Goal: Task Accomplishment & Management: Use online tool/utility

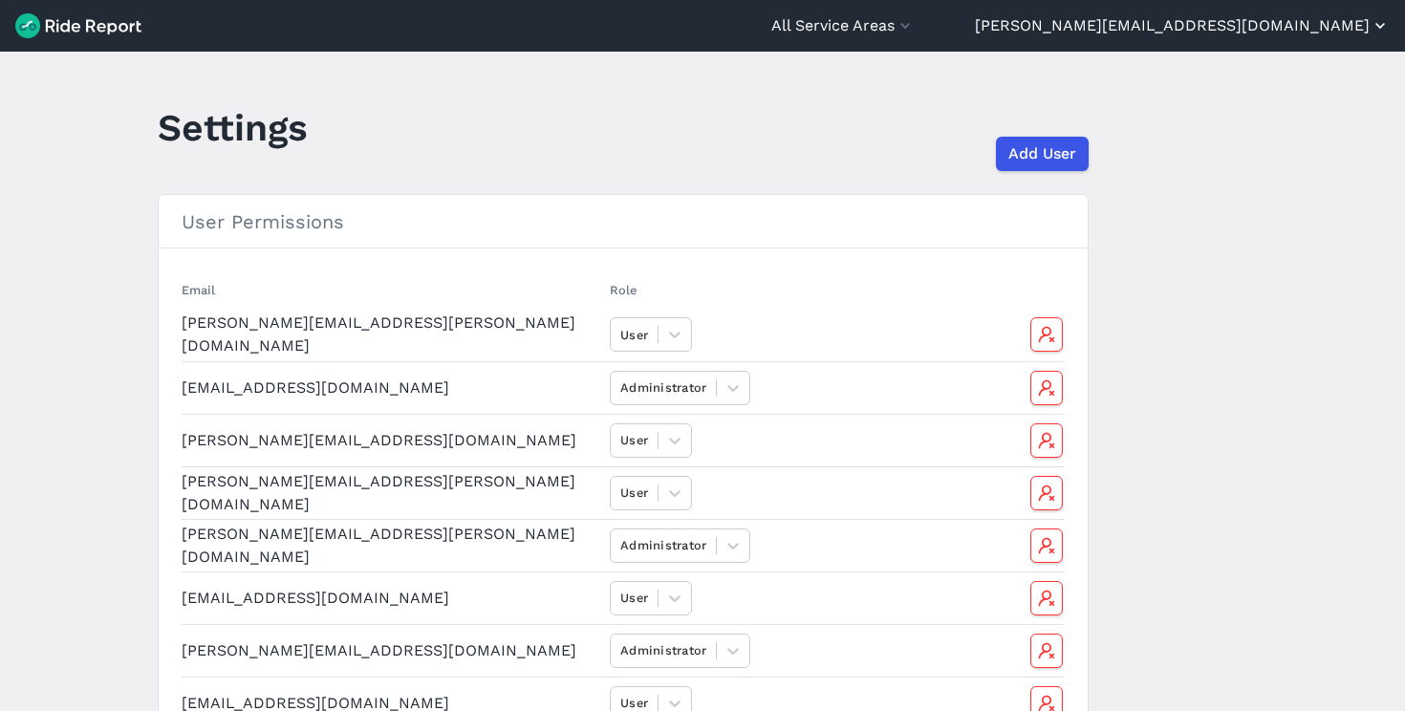
click at [1269, 29] on button "[PERSON_NAME][EMAIL_ADDRESS][DOMAIN_NAME]" at bounding box center [1182, 25] width 415 height 23
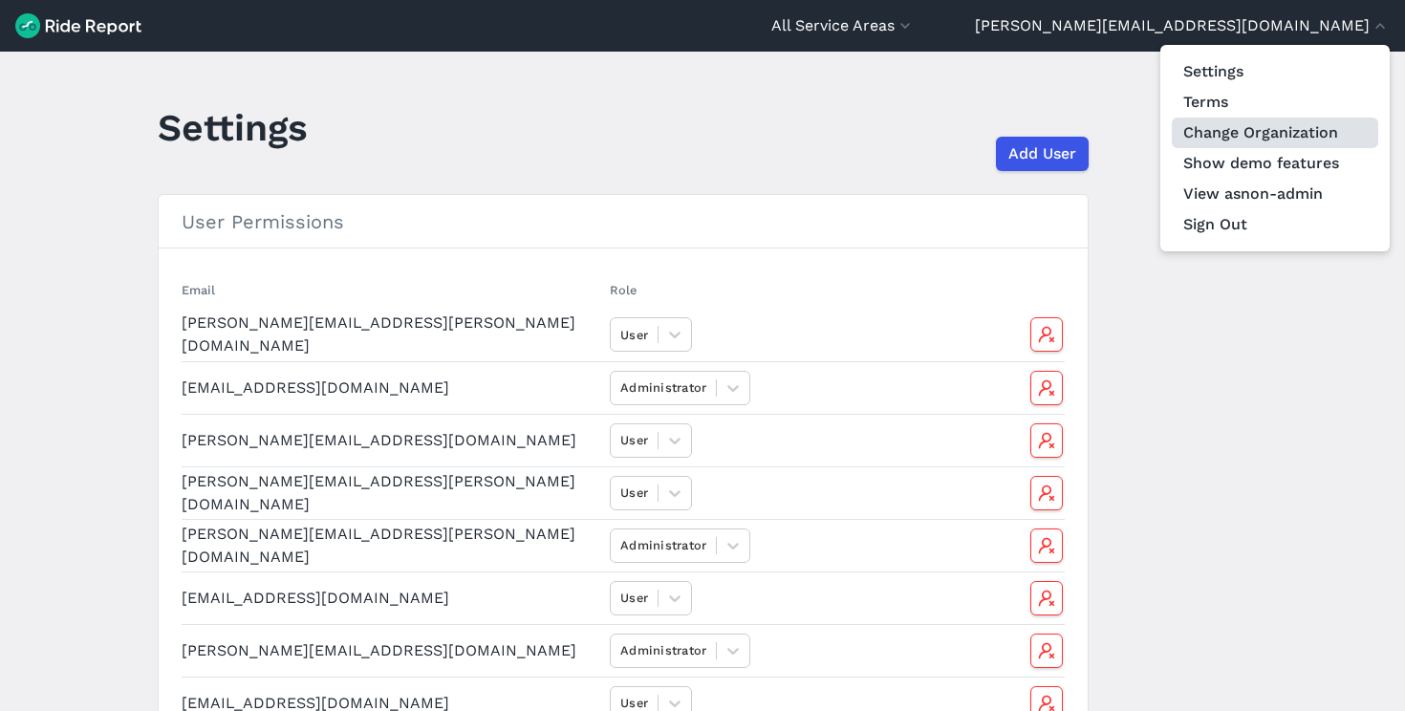
click at [1261, 145] on link "Change Organization" at bounding box center [1275, 133] width 206 height 31
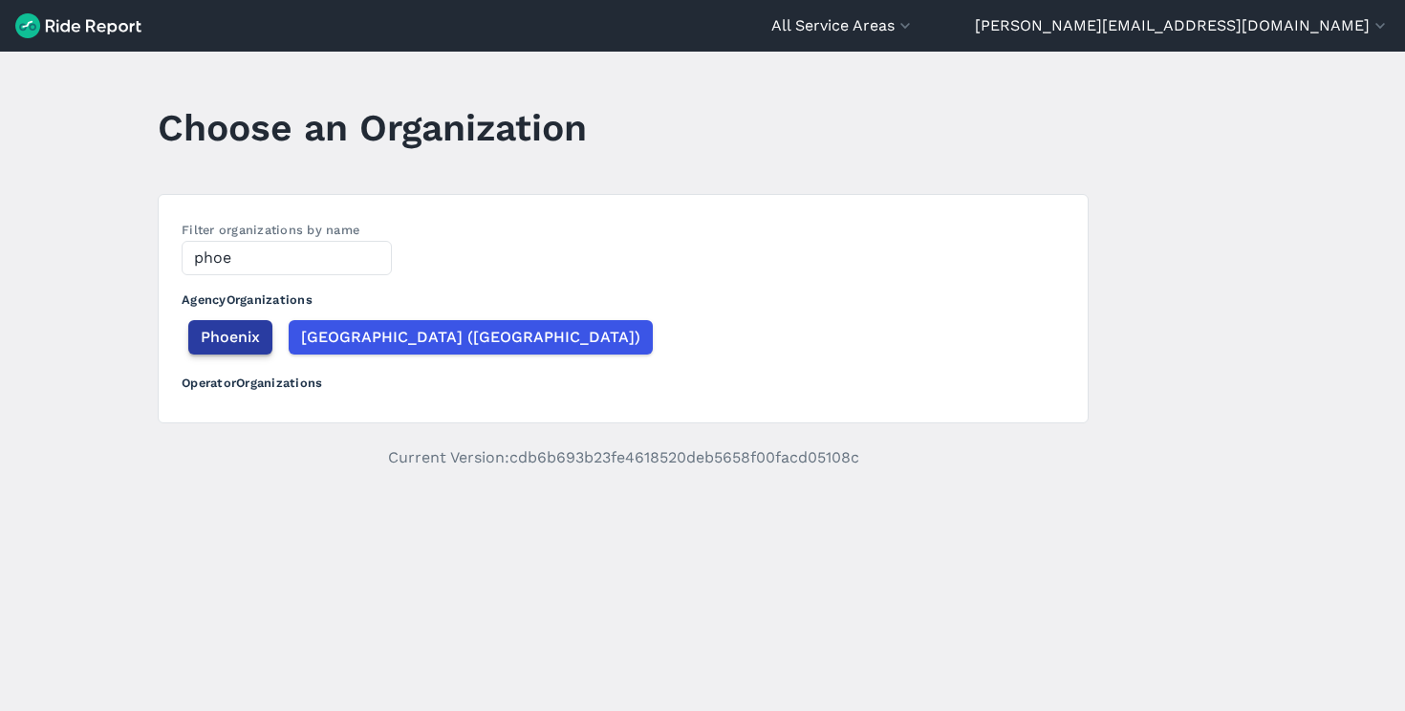
type input "phoe"
click at [243, 331] on span "Phoenix" at bounding box center [230, 337] width 59 height 23
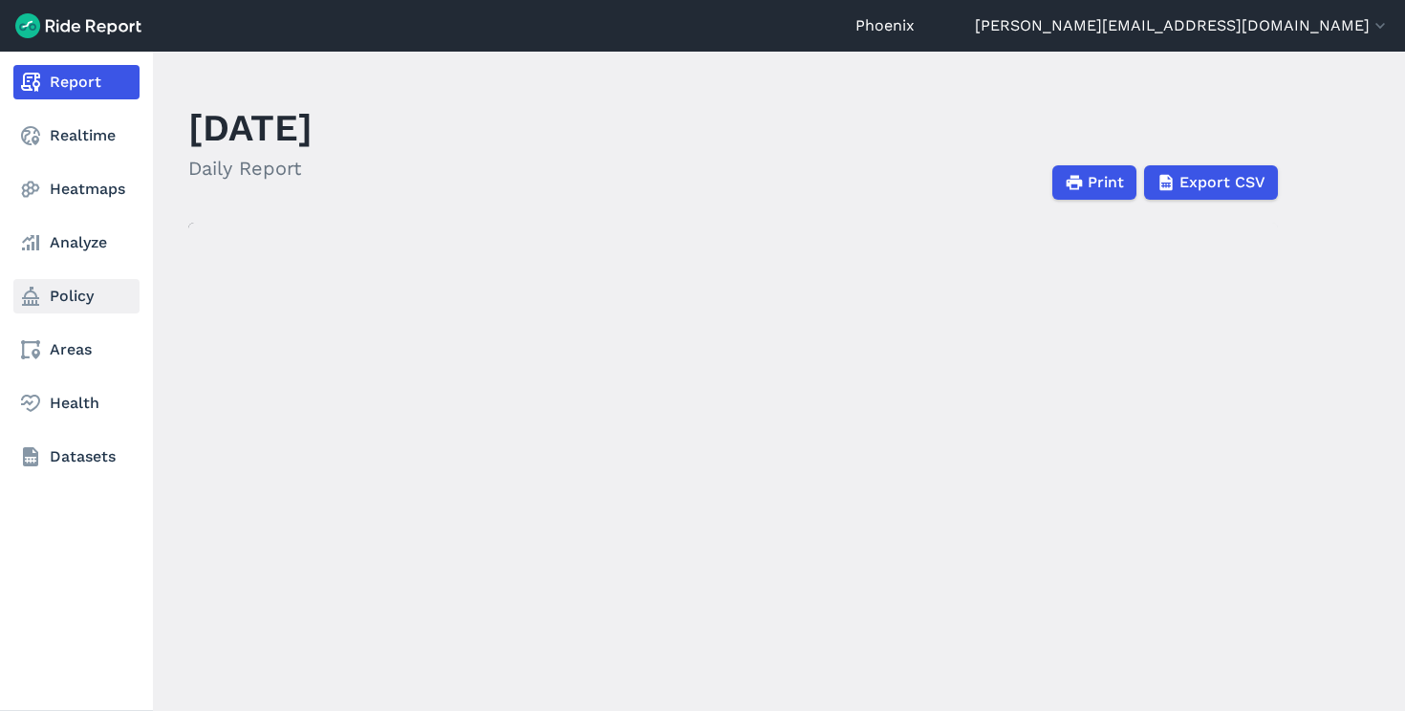
click at [72, 298] on link "Policy" at bounding box center [76, 296] width 126 height 34
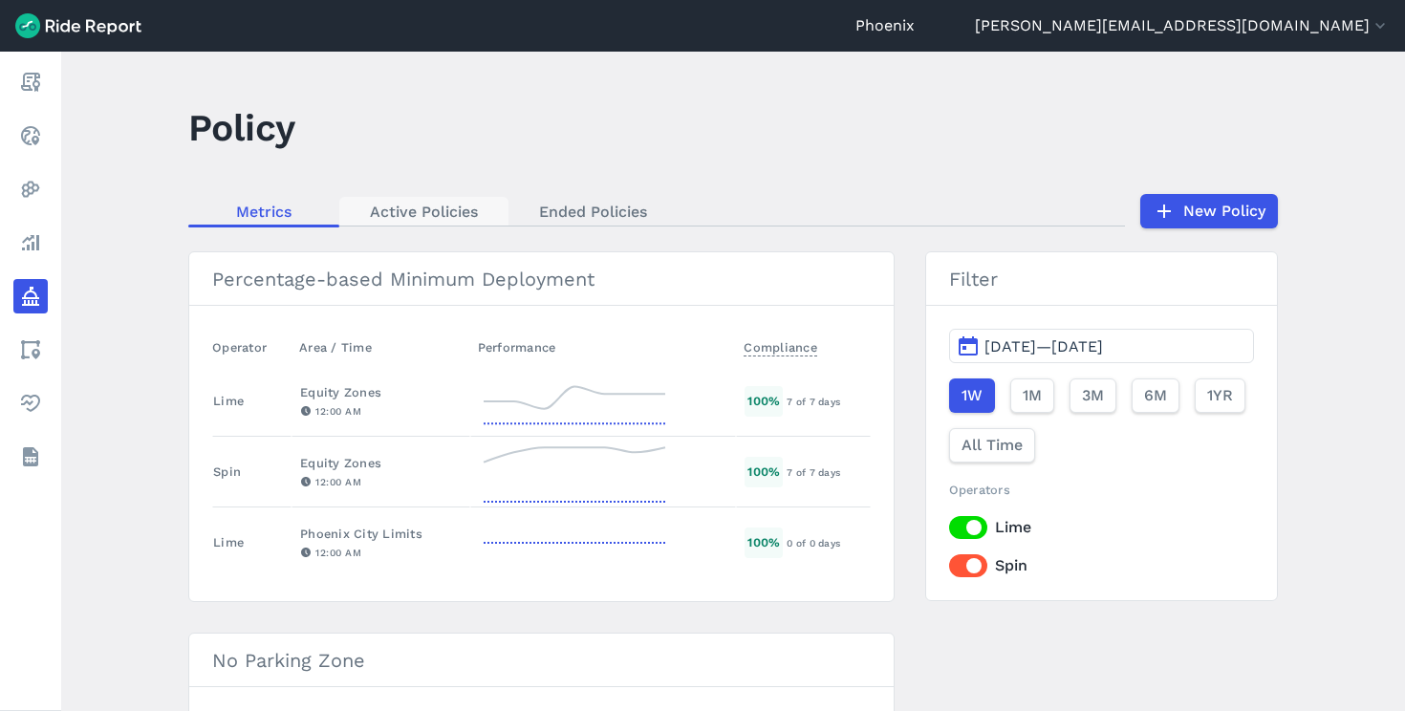
click at [405, 209] on link "Active Policies" at bounding box center [423, 211] width 169 height 29
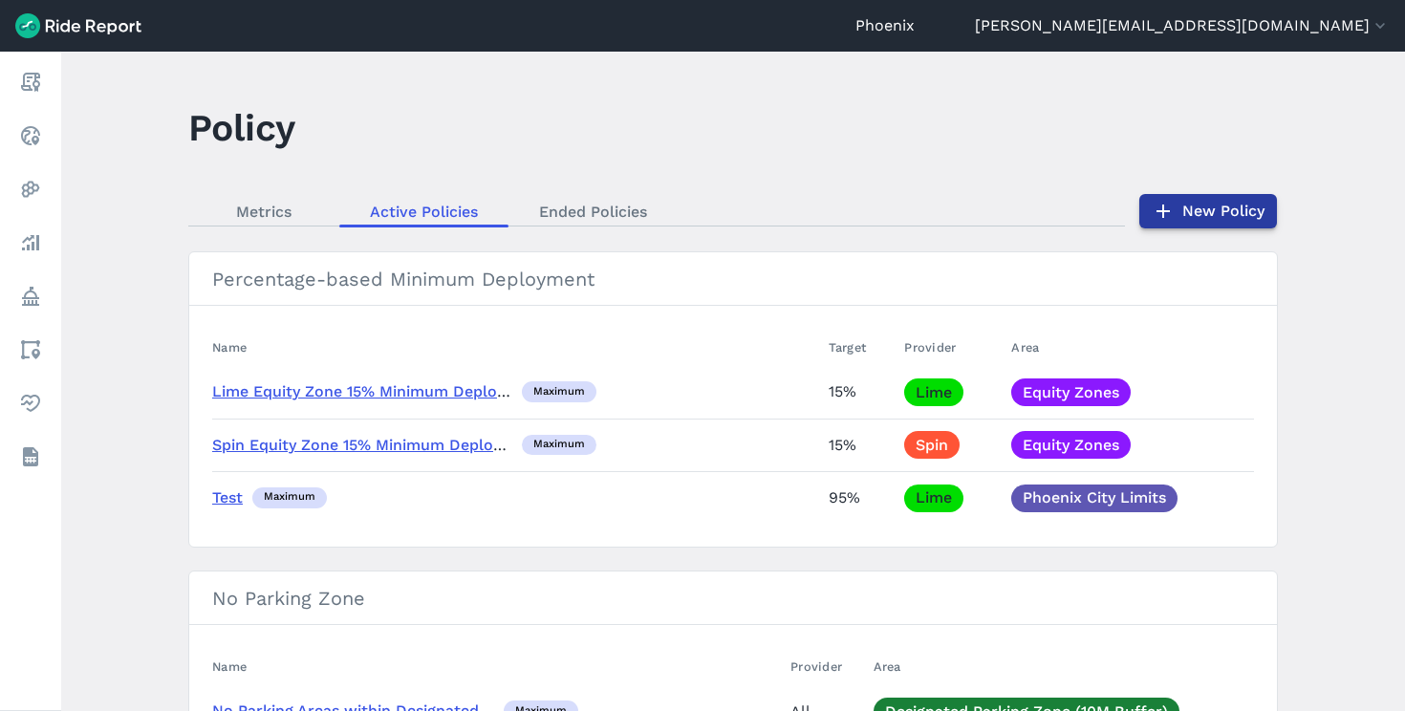
click at [1174, 205] on link "New Policy" at bounding box center [1208, 211] width 138 height 34
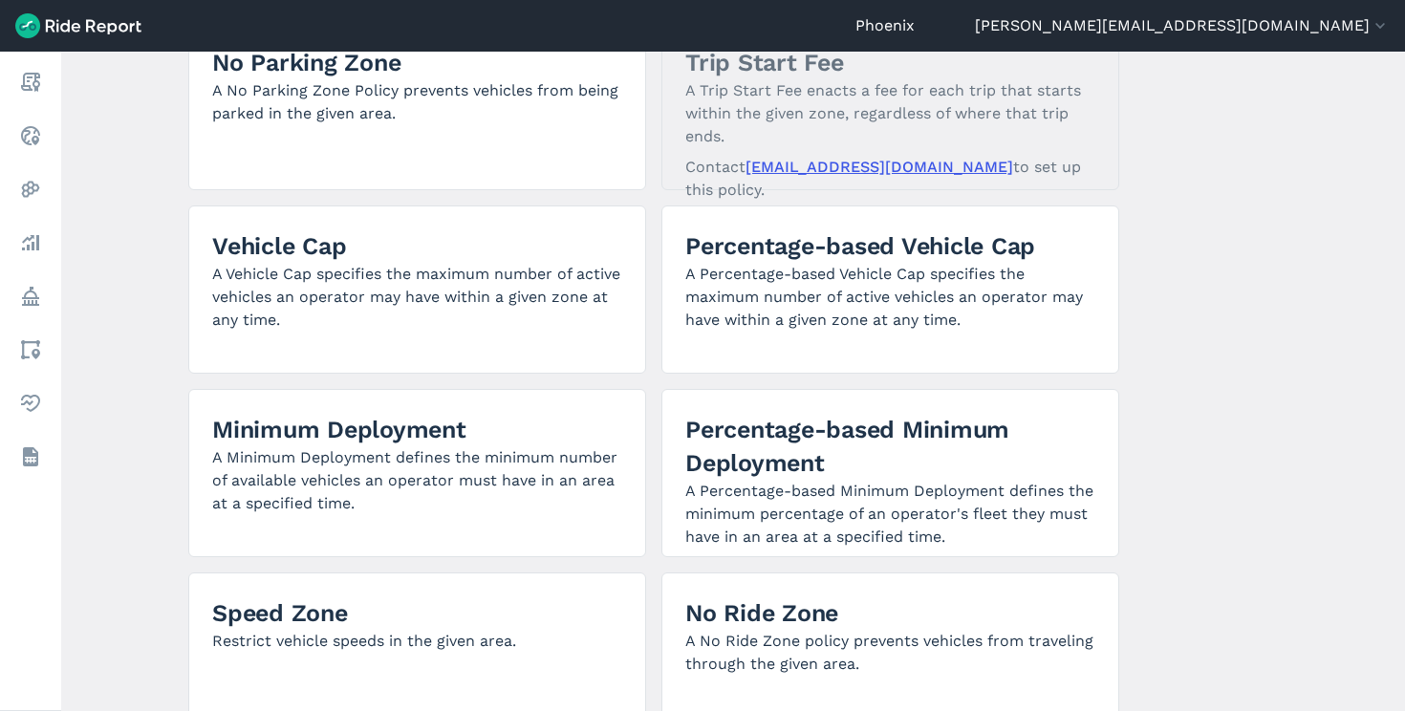
scroll to position [136, 0]
